Goal: Task Accomplishment & Management: Manage account settings

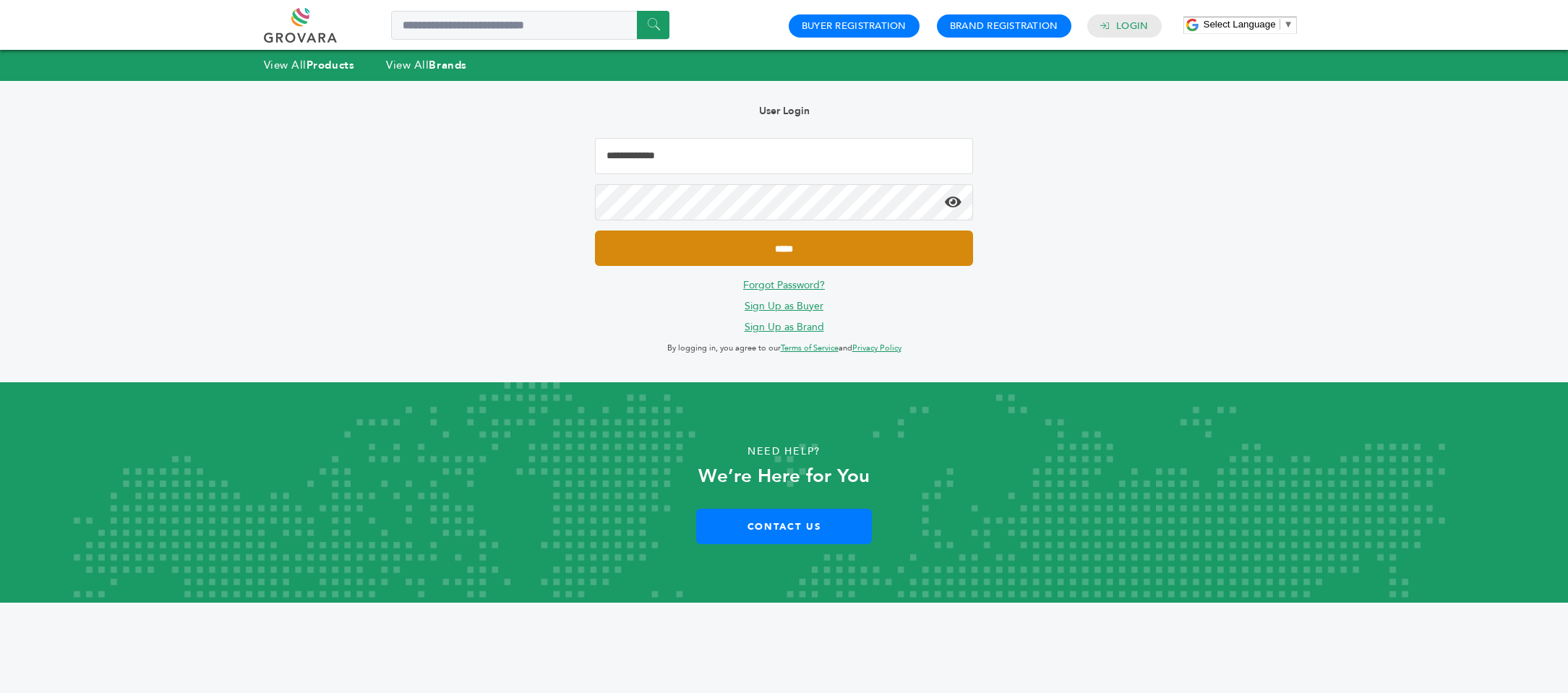
type input "**********"
click at [791, 243] on input "*****" at bounding box center [784, 248] width 377 height 36
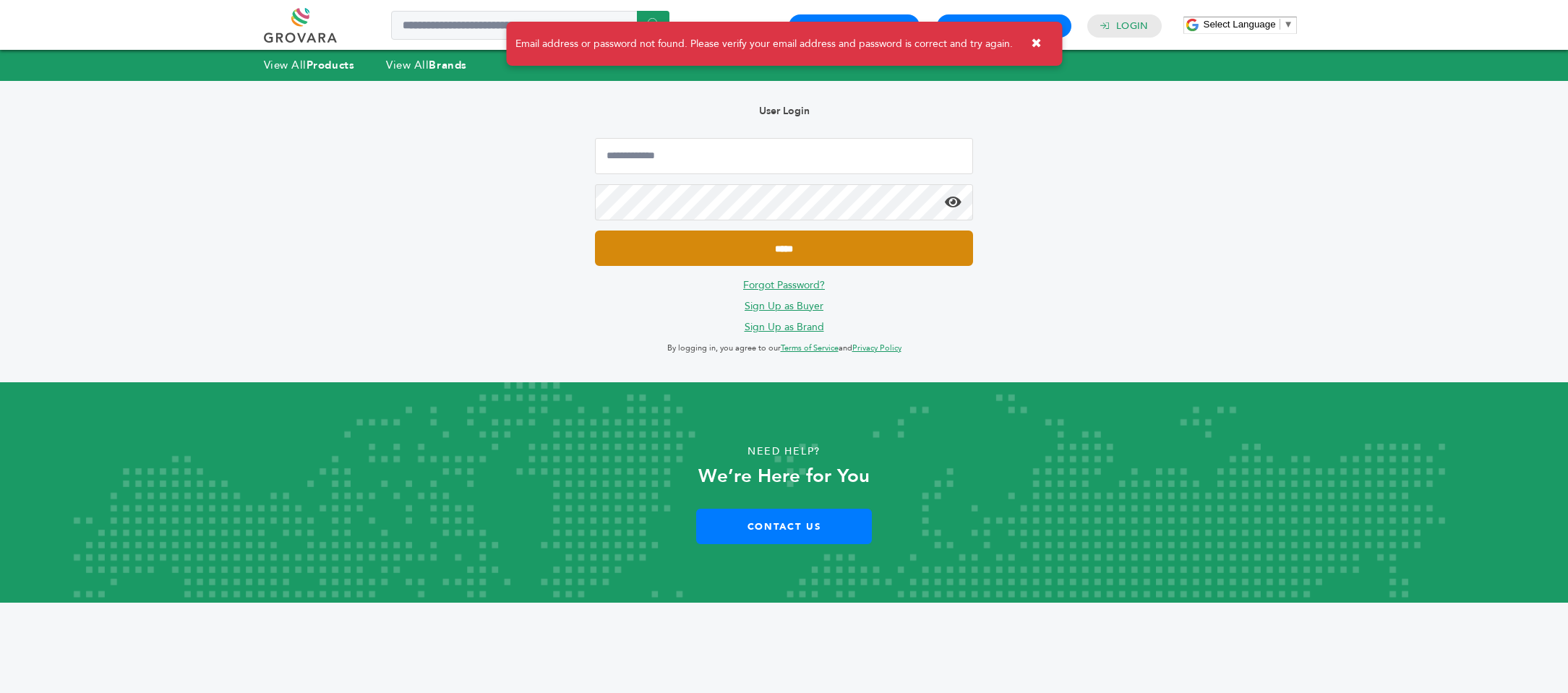
type input "**********"
click at [782, 246] on input "*****" at bounding box center [784, 248] width 377 height 36
